Goal: Information Seeking & Learning: Stay updated

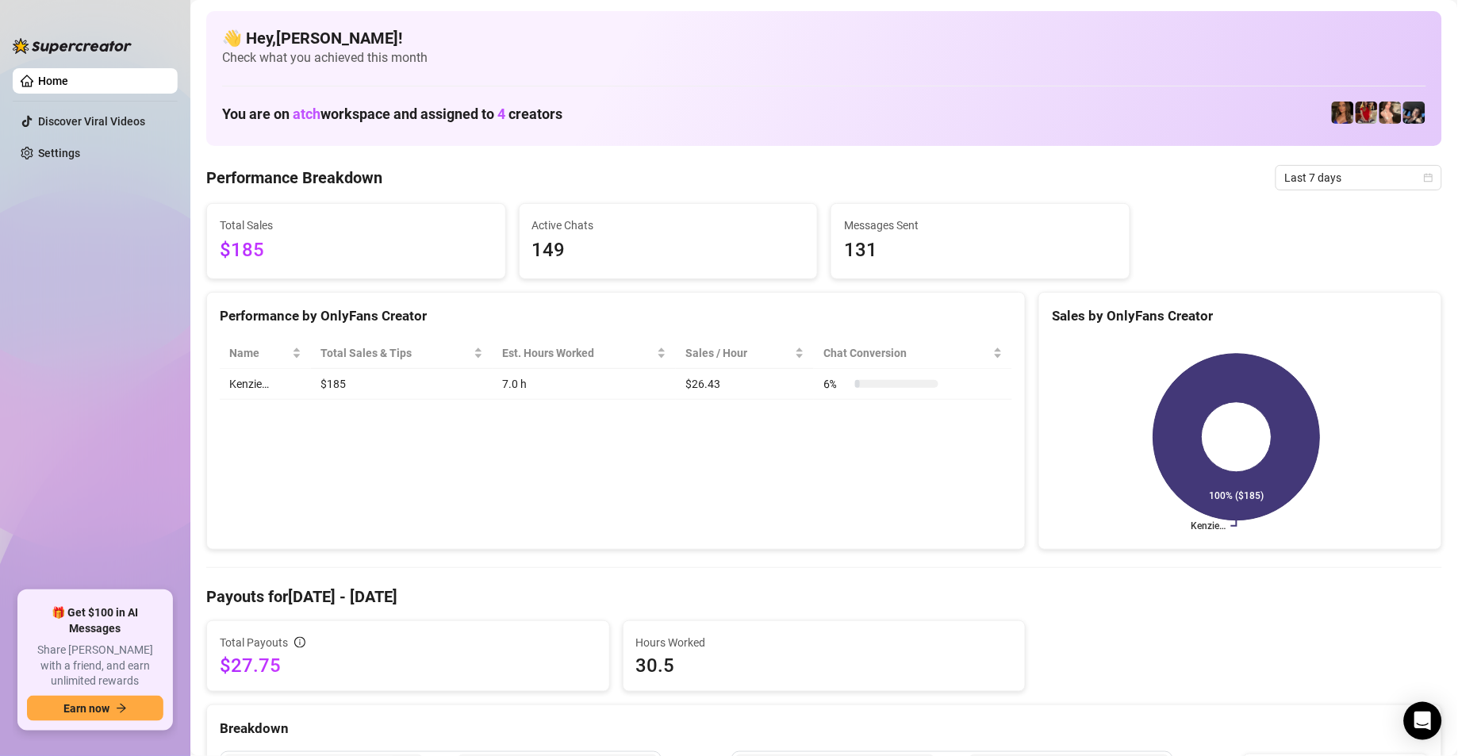
click at [476, 228] on span "Total Sales" at bounding box center [356, 225] width 273 height 17
click at [593, 260] on span "149" at bounding box center [668, 251] width 273 height 30
click at [1403, 179] on span "Last 7 days" at bounding box center [1359, 178] width 148 height 24
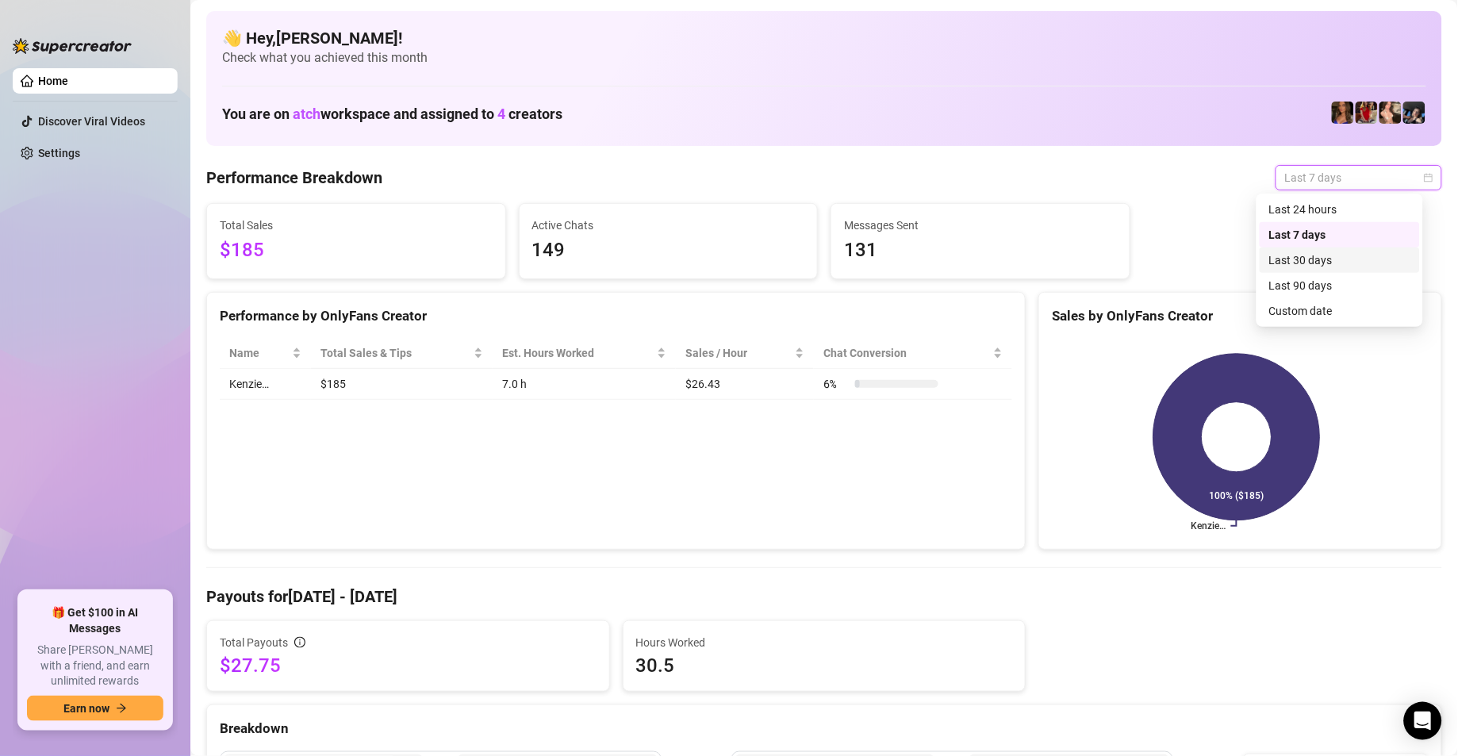
click at [1343, 263] on div "Last 30 days" at bounding box center [1339, 259] width 141 height 17
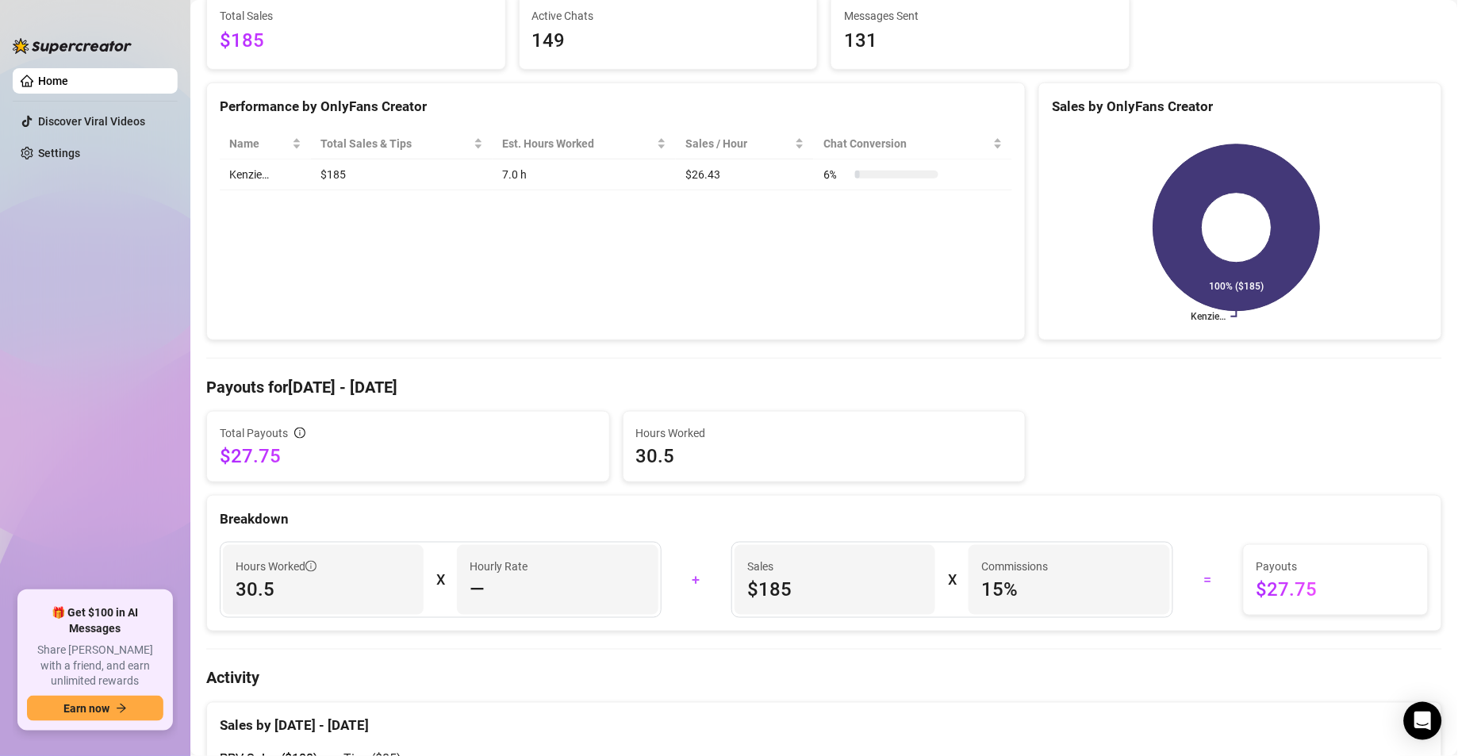
scroll to position [228, 0]
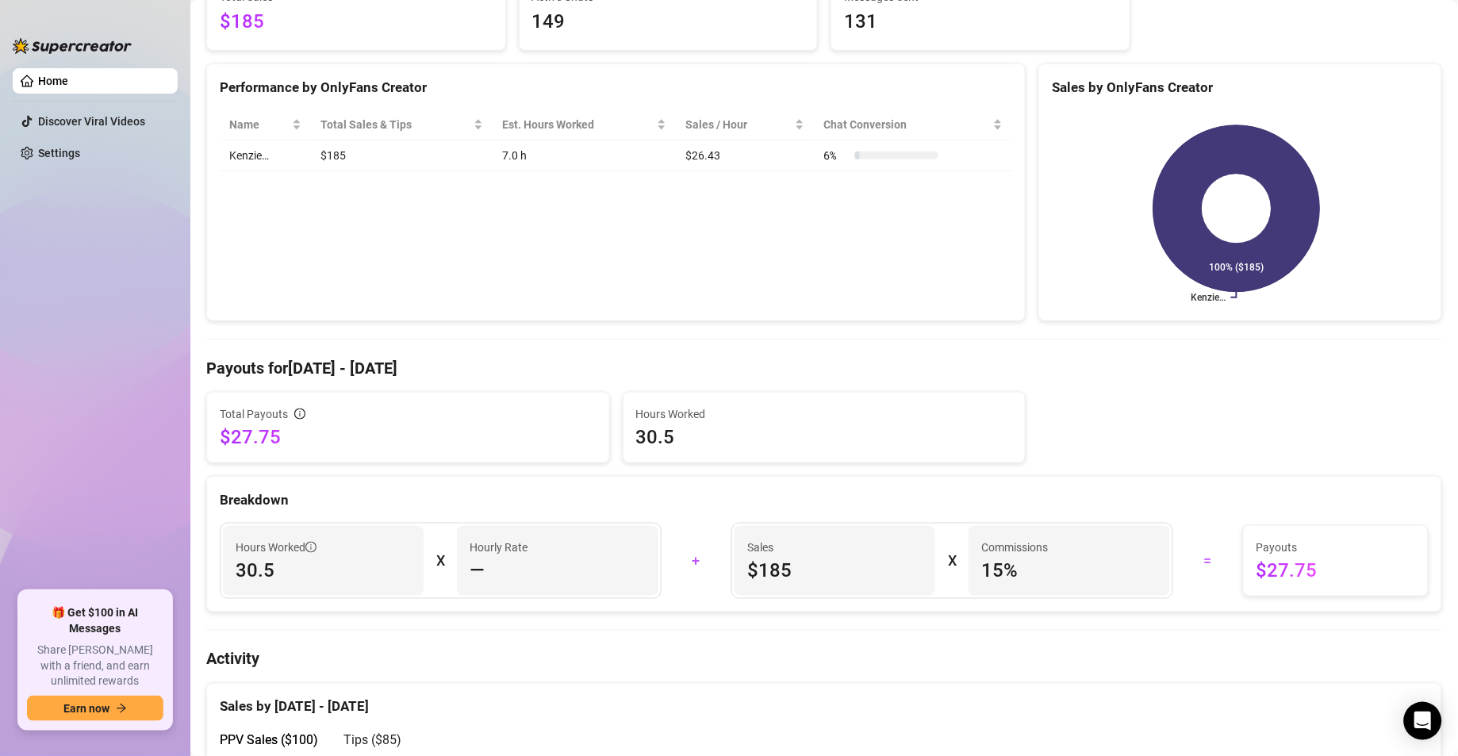
click at [352, 229] on div "Performance by OnlyFans Creator Name Total Sales & Tips Est. Hours Worked Sales…" at bounding box center [616, 192] width 820 height 259
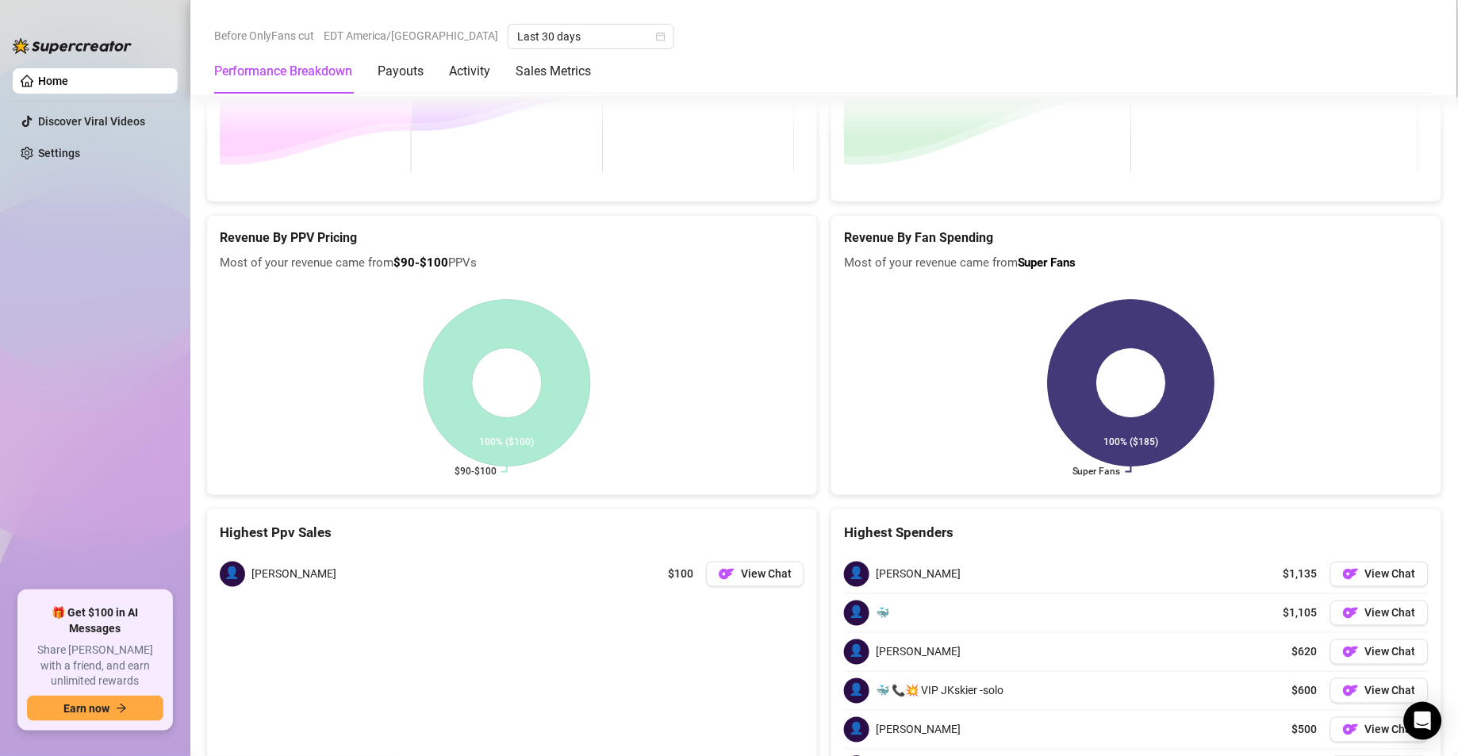
scroll to position [2047, 0]
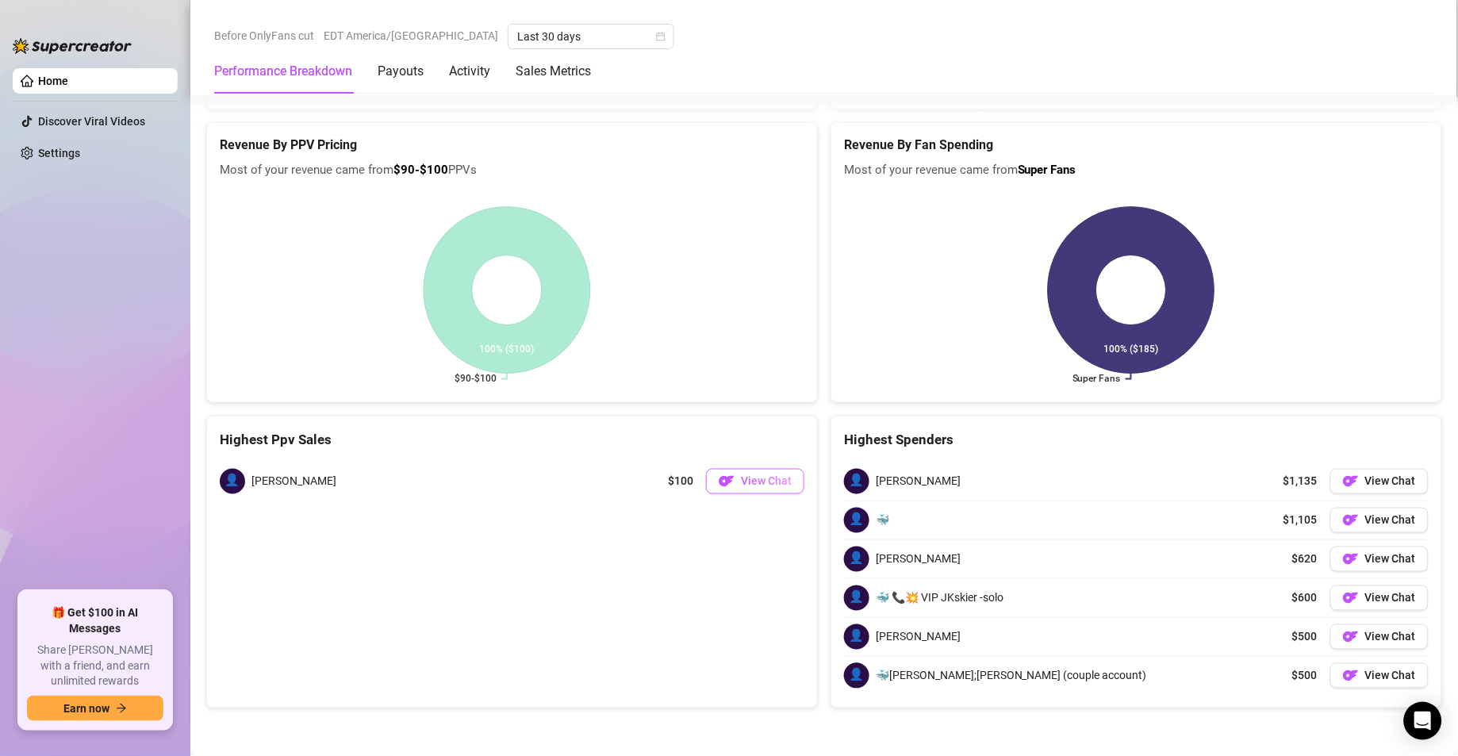
click at [741, 481] on span "View Chat" at bounding box center [766, 481] width 51 height 13
click at [87, 128] on link "Discover Viral Videos" at bounding box center [91, 121] width 107 height 13
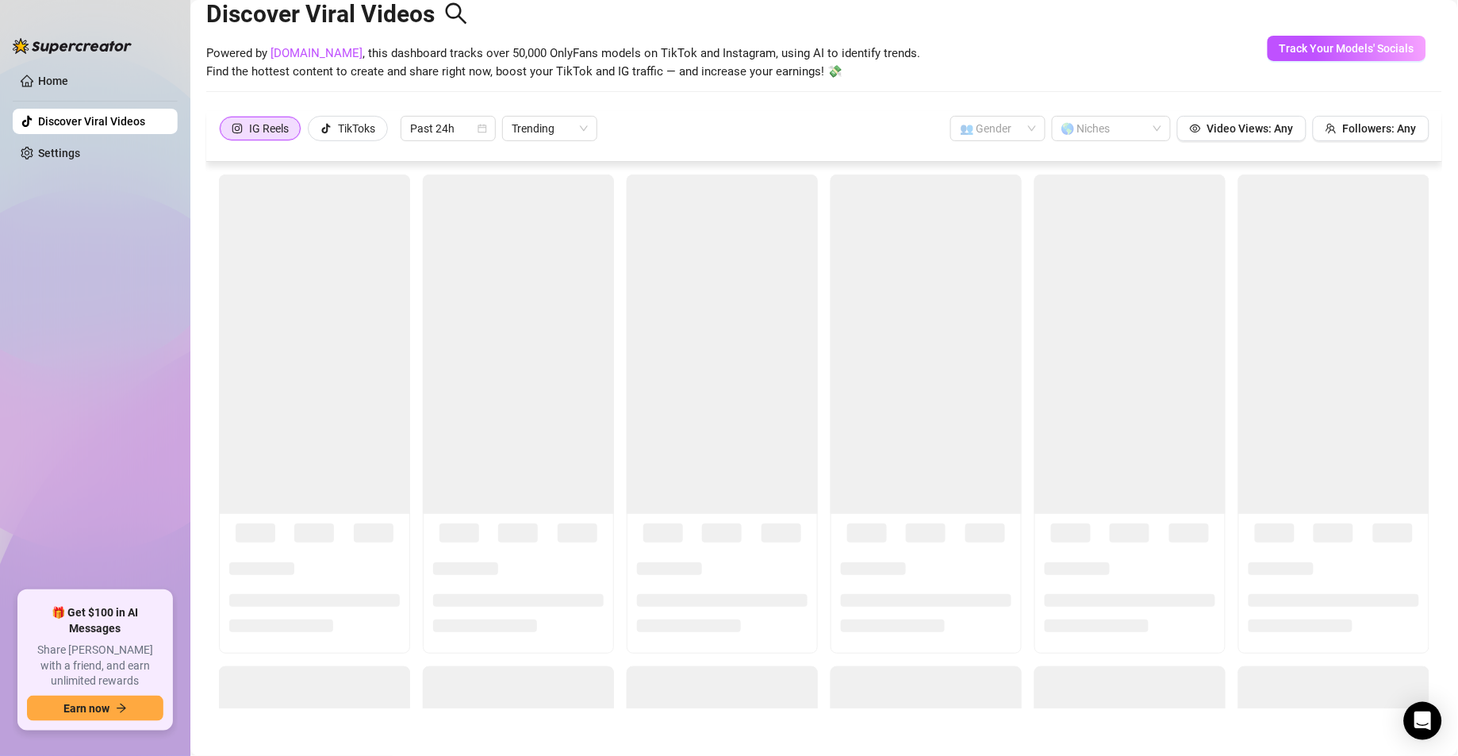
scroll to position [35, 0]
click at [68, 86] on link "Home" at bounding box center [53, 81] width 30 height 13
click at [68, 79] on link "Home" at bounding box center [53, 81] width 30 height 13
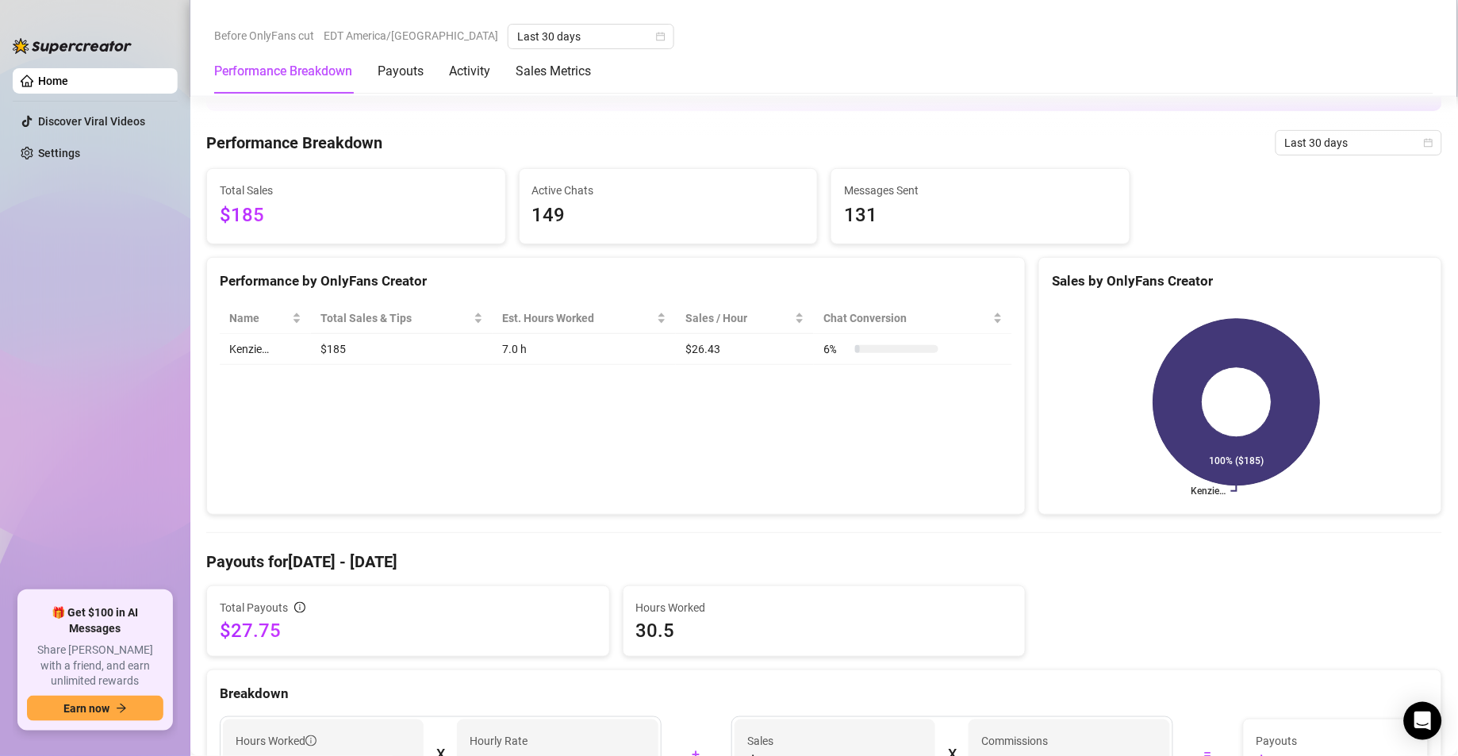
scroll to position [2047, 0]
